Goal: Check status

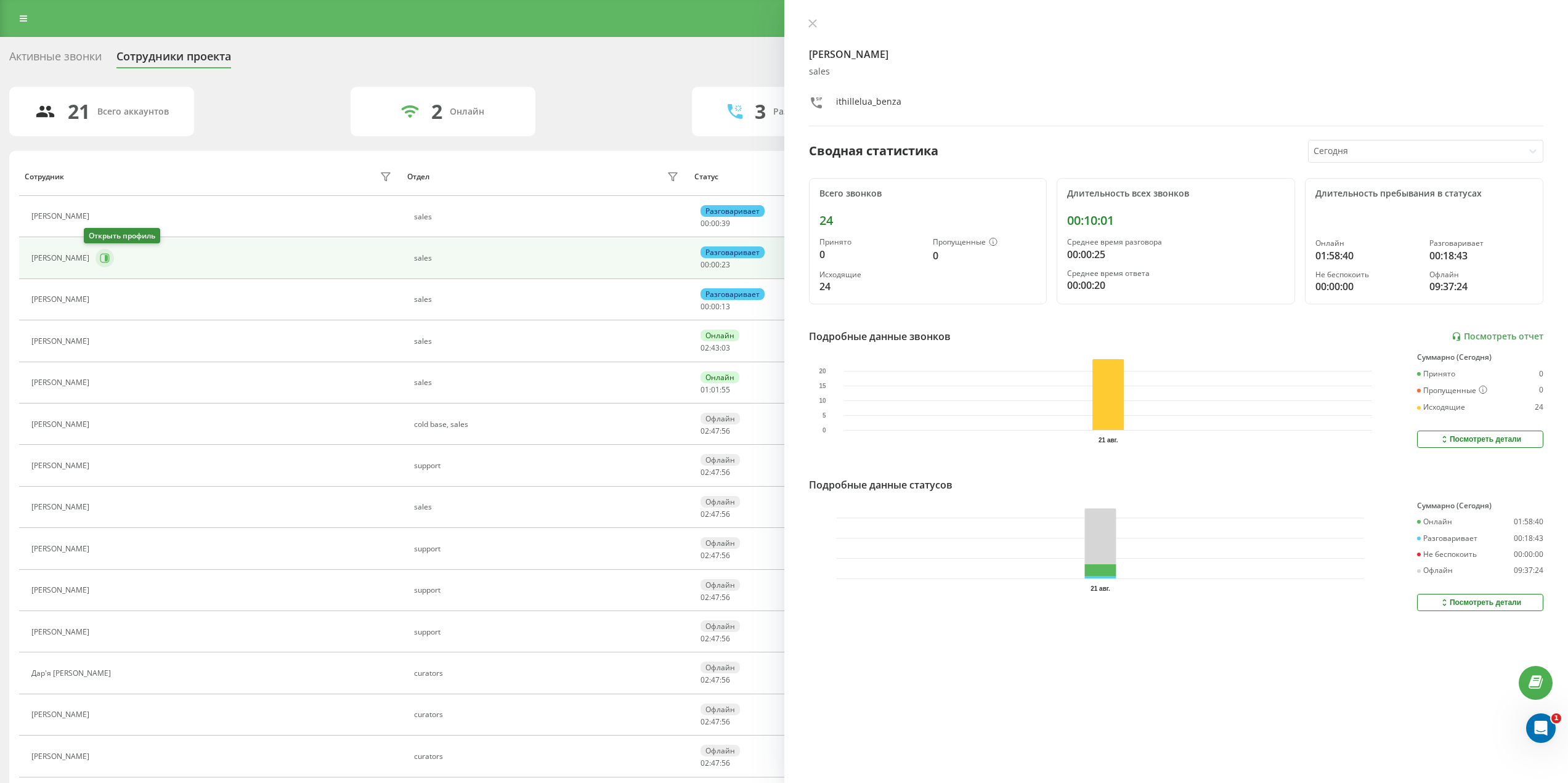
click at [100, 260] on icon at bounding box center [105, 258] width 10 height 10
click at [809, 25] on icon at bounding box center [813, 23] width 8 height 8
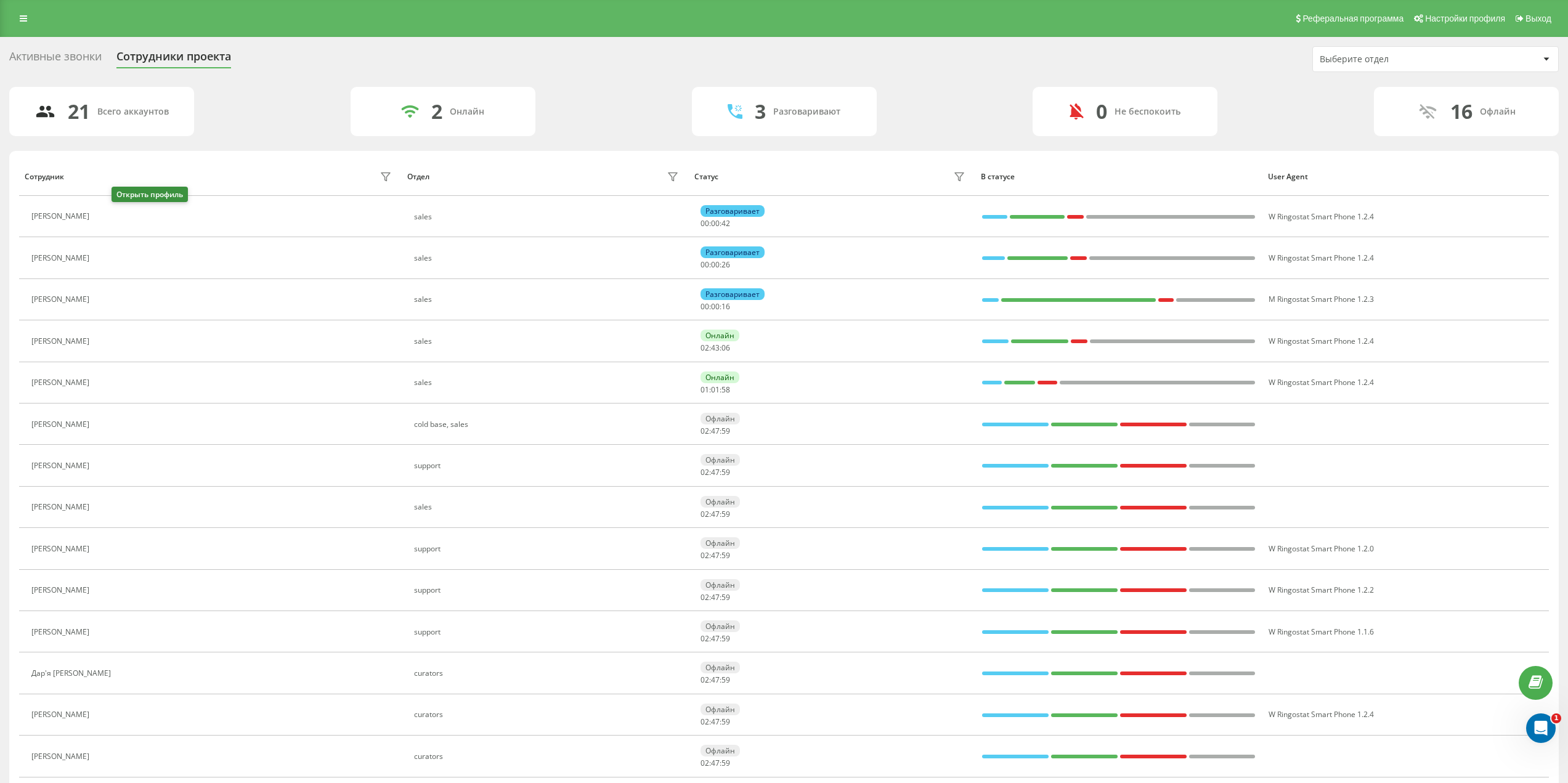
click at [108, 220] on icon at bounding box center [103, 217] width 10 height 10
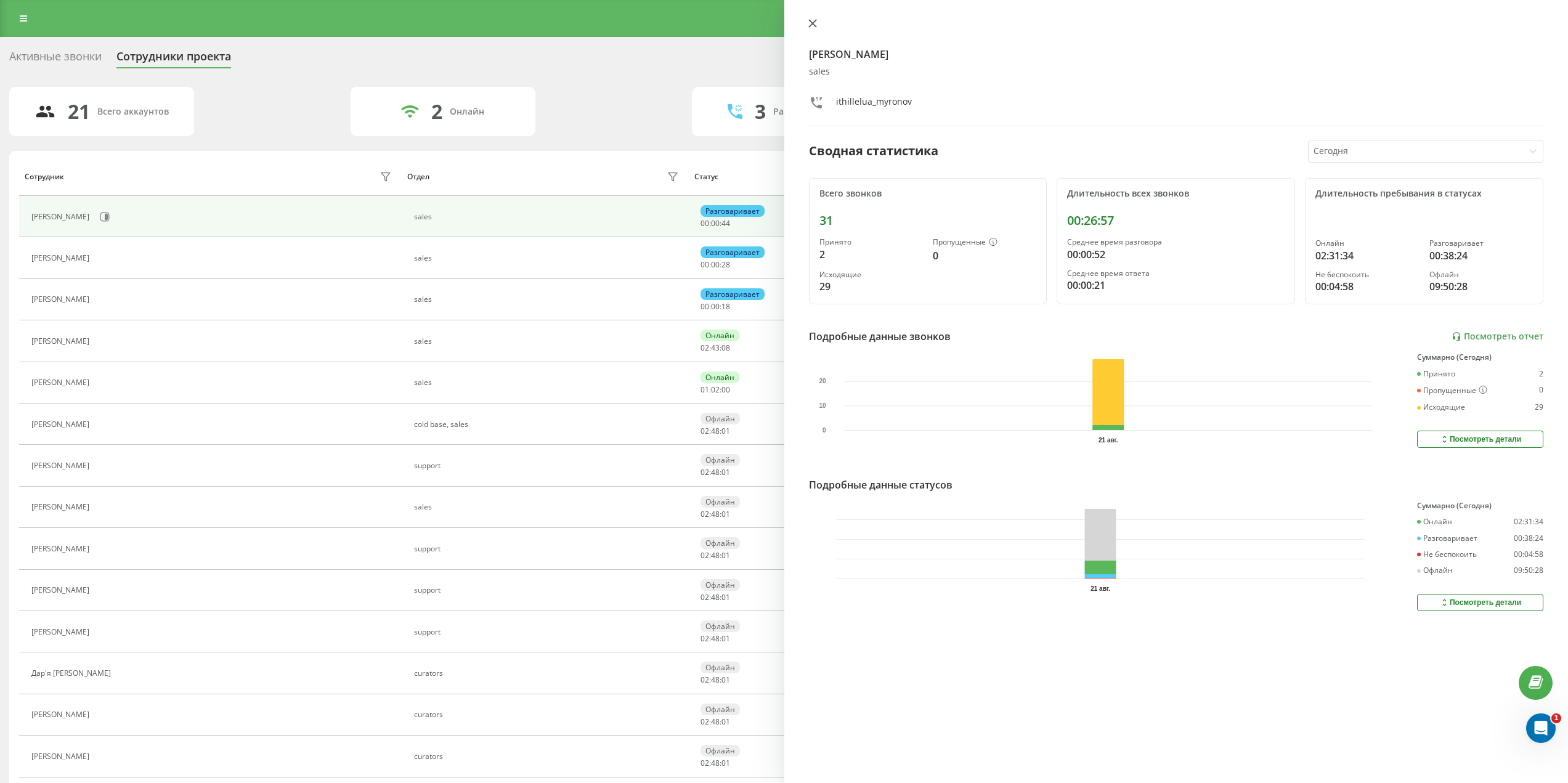
click at [819, 23] on button at bounding box center [812, 24] width 16 height 12
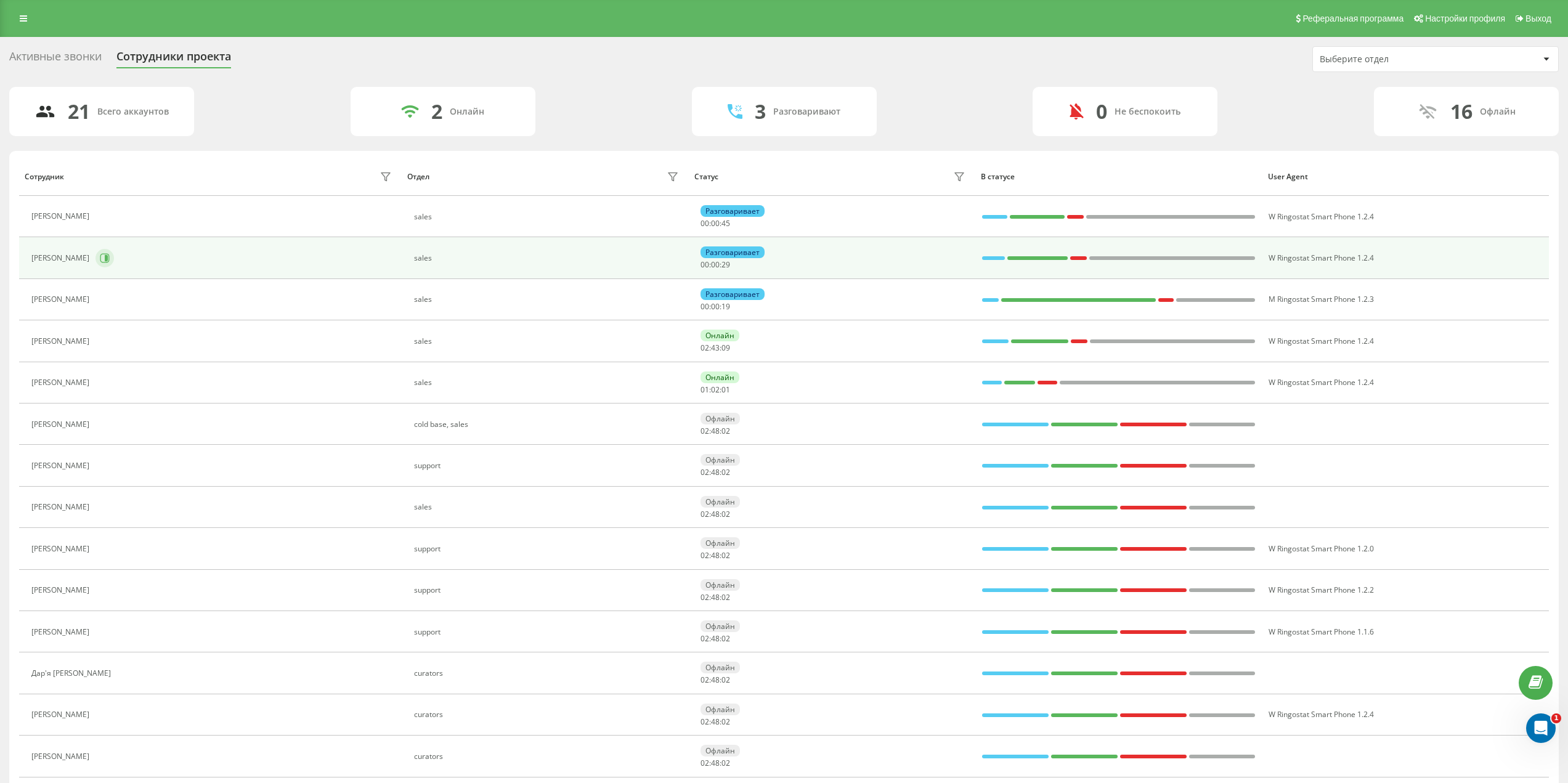
click at [100, 258] on icon at bounding box center [105, 258] width 9 height 9
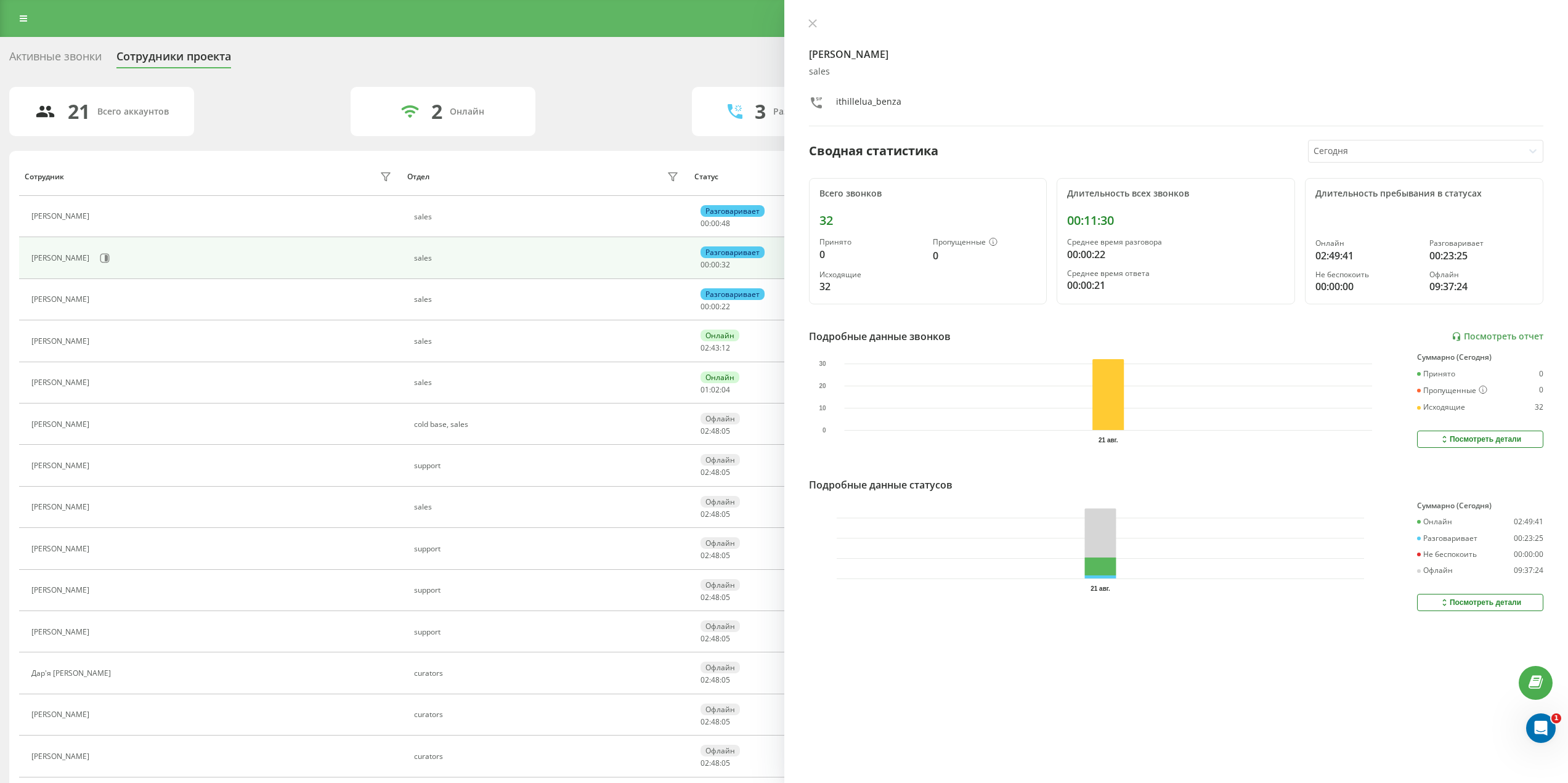
drag, startPoint x: 808, startPoint y: 20, endPoint x: 785, endPoint y: 34, distance: 26.9
click at [809, 20] on icon at bounding box center [813, 23] width 8 height 8
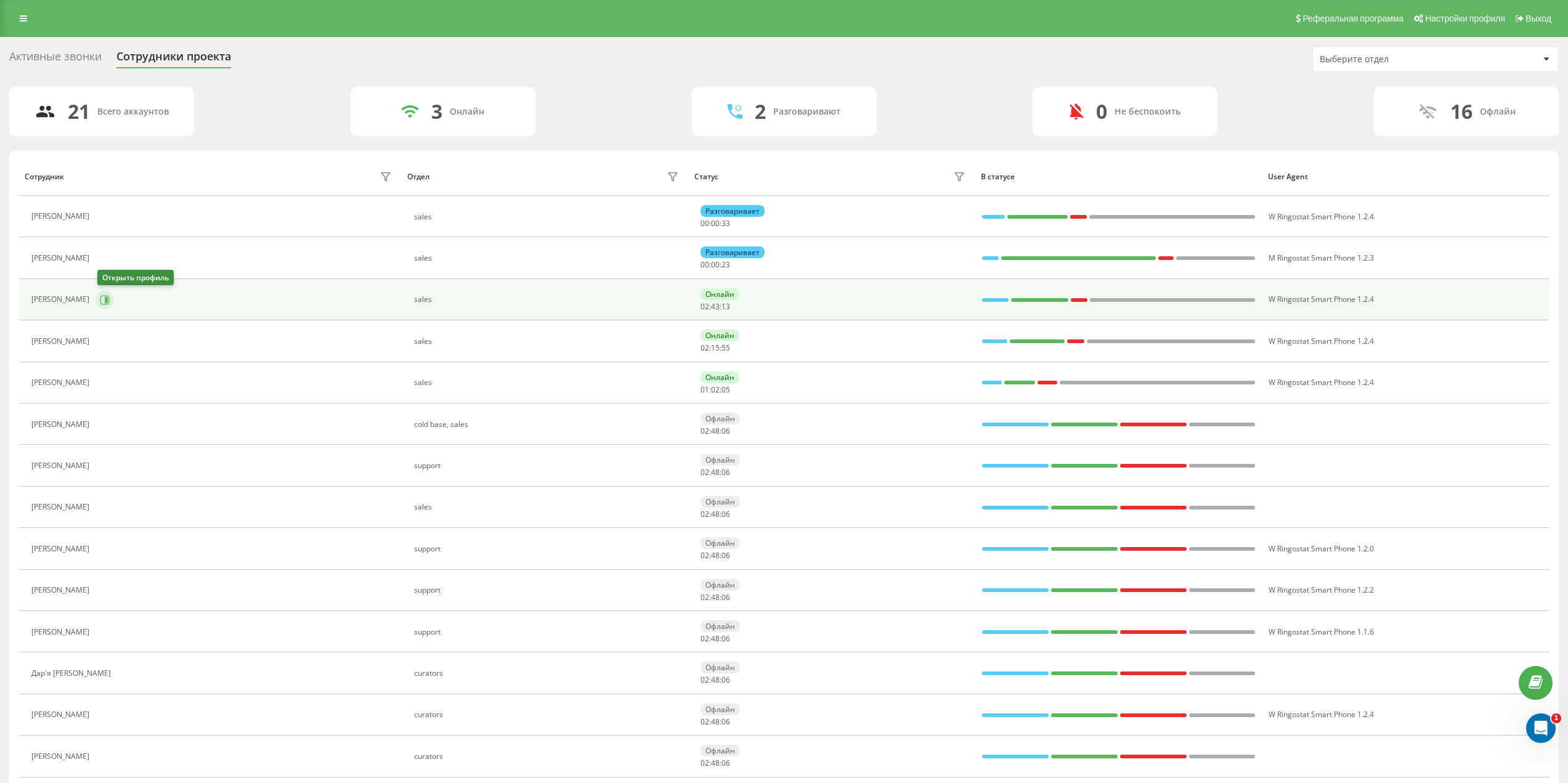
click at [107, 301] on icon at bounding box center [106, 299] width 3 height 6
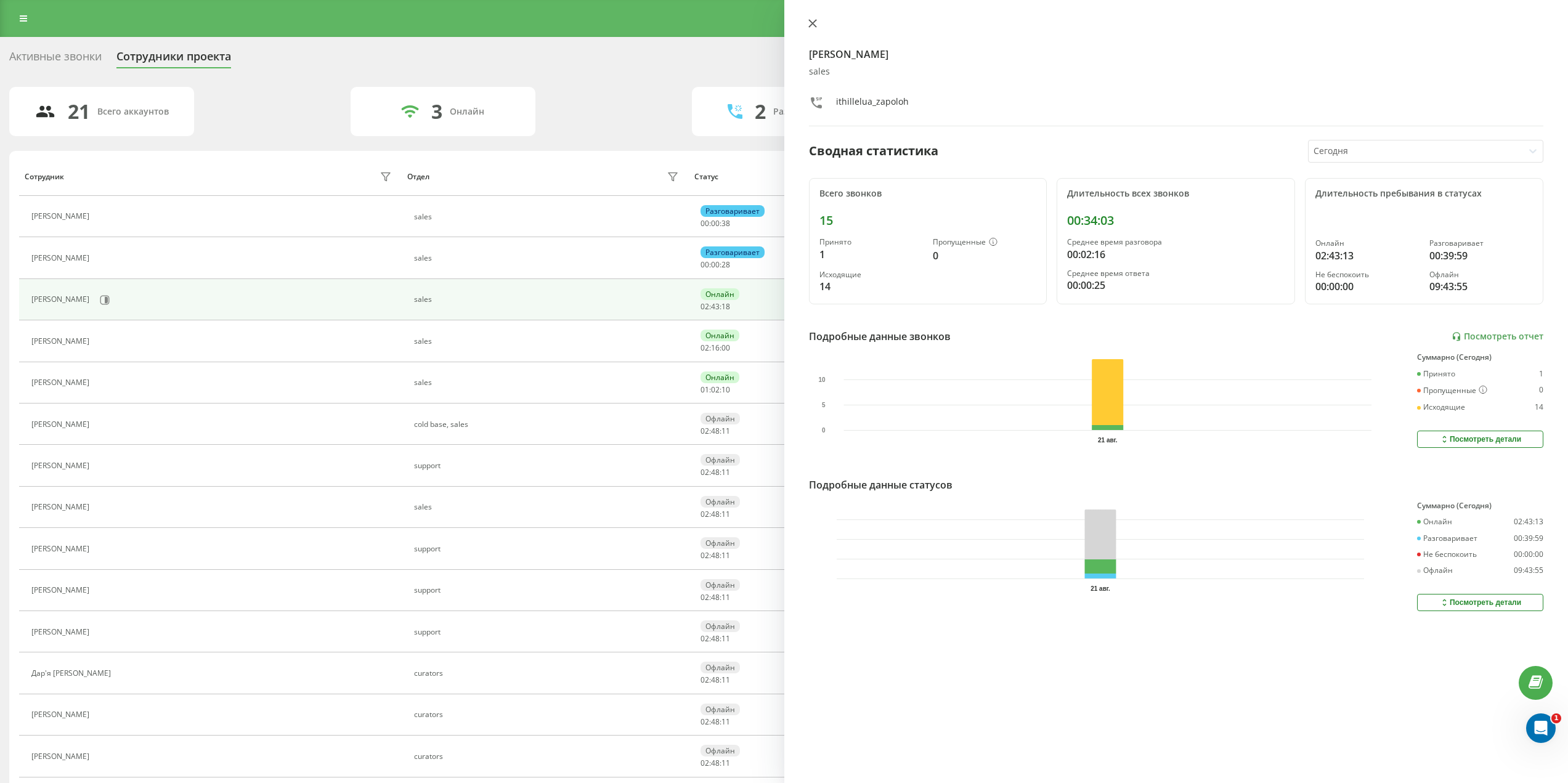
click at [810, 23] on icon at bounding box center [813, 23] width 8 height 8
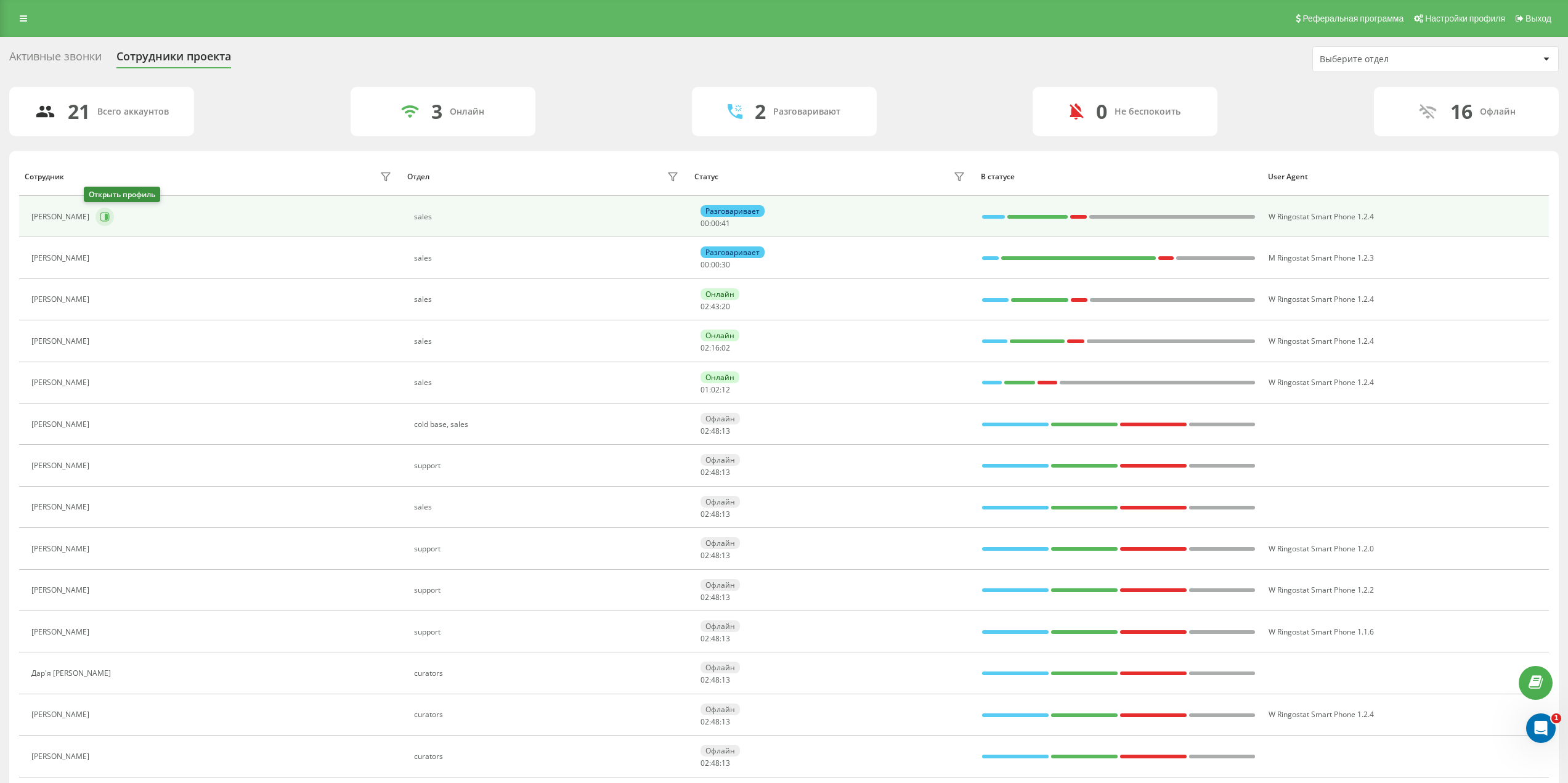
click at [100, 217] on icon at bounding box center [105, 216] width 9 height 9
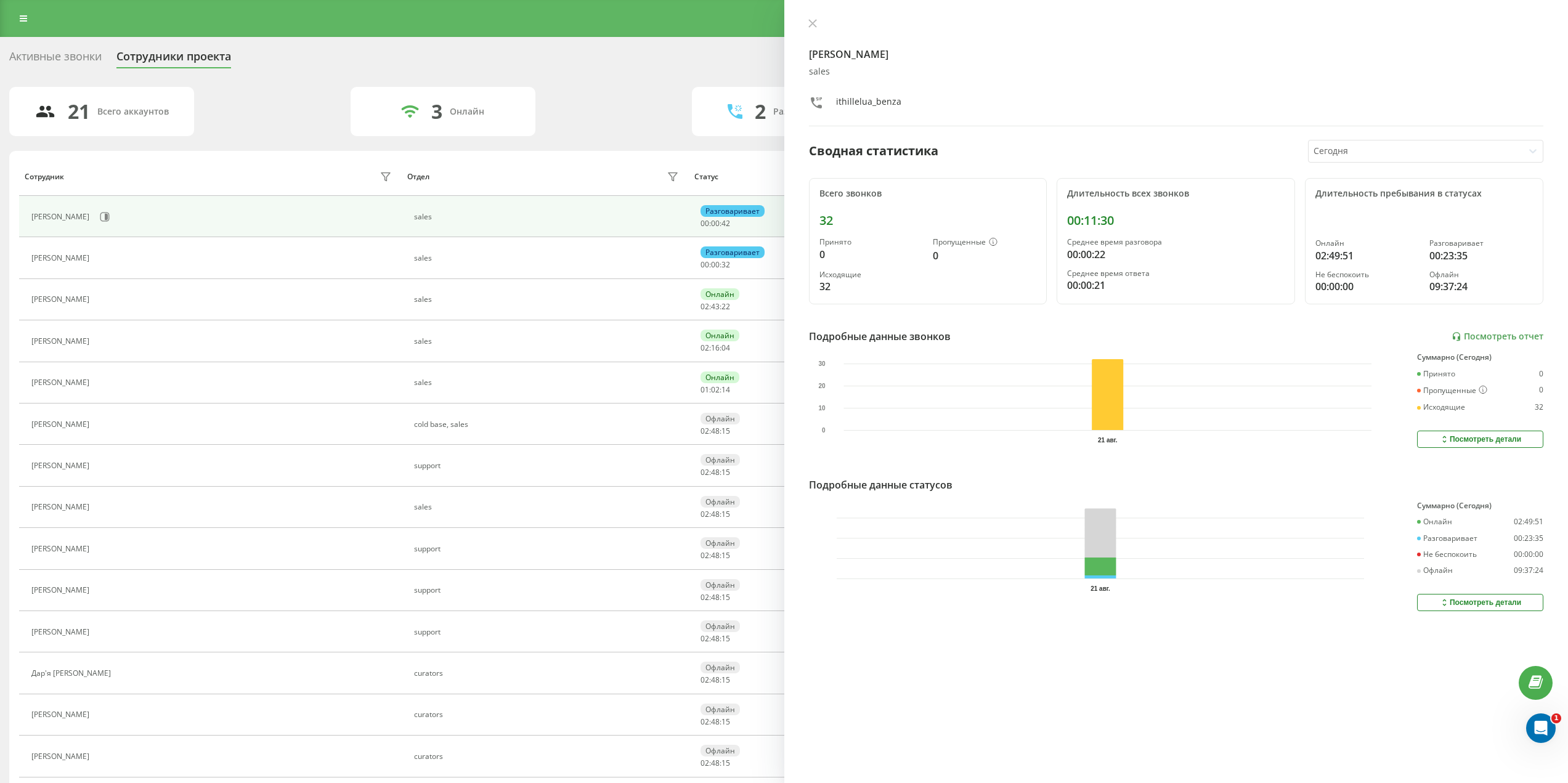
click at [811, 23] on icon at bounding box center [813, 23] width 8 height 8
